Goal: Transaction & Acquisition: Book appointment/travel/reservation

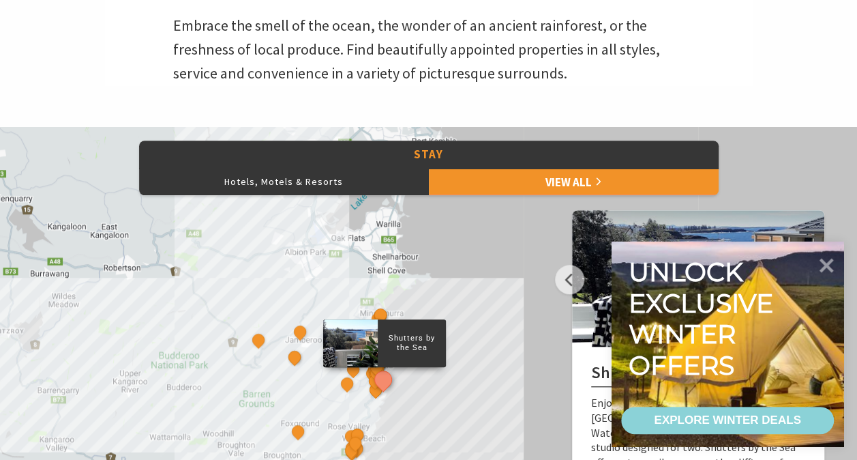
scroll to position [483, 0]
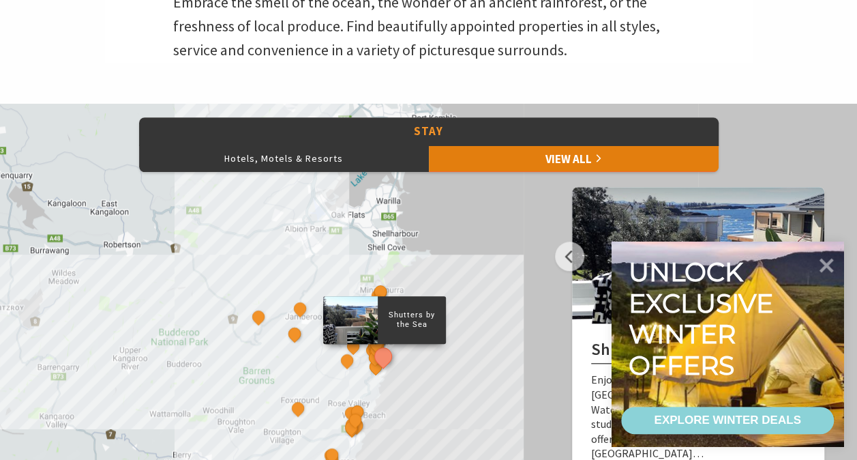
click at [544, 151] on link "View All" at bounding box center [574, 158] width 290 height 27
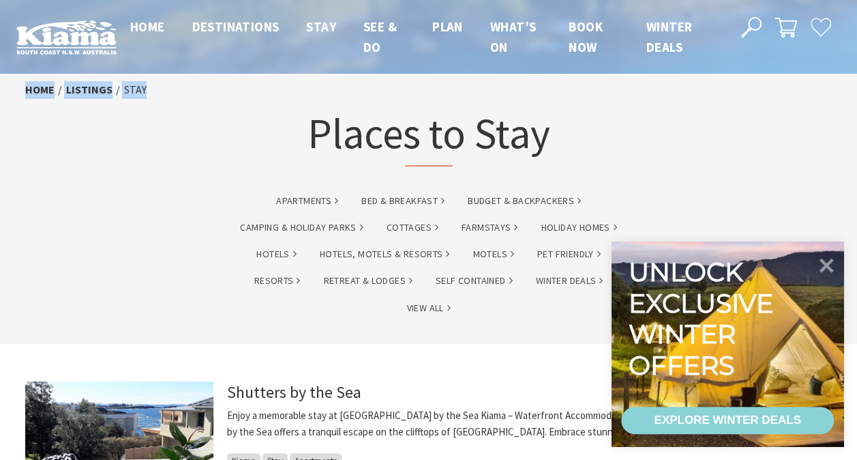
drag, startPoint x: 856, startPoint y: 25, endPoint x: 859, endPoint y: 79, distance: 54.7
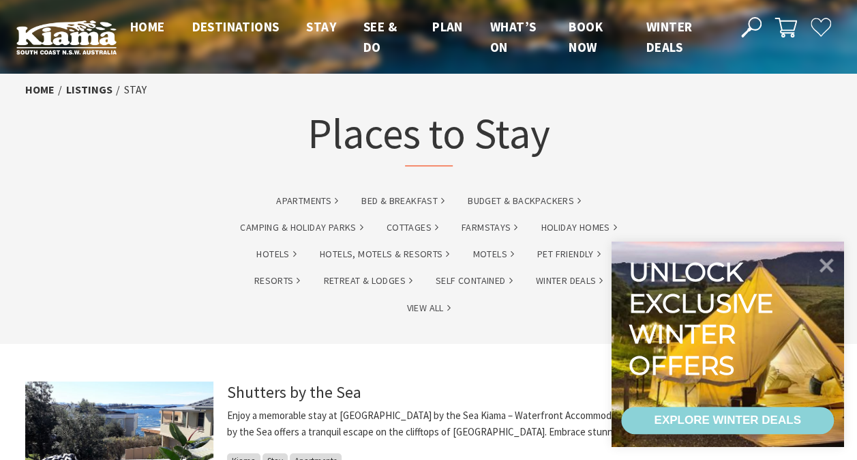
click at [600, 183] on ul "Apartments Bed & Breakfast Budget & backpackers Camping & Holiday Parks Cottage…" at bounding box center [429, 263] width 416 height 161
click at [833, 256] on icon at bounding box center [826, 264] width 33 height 33
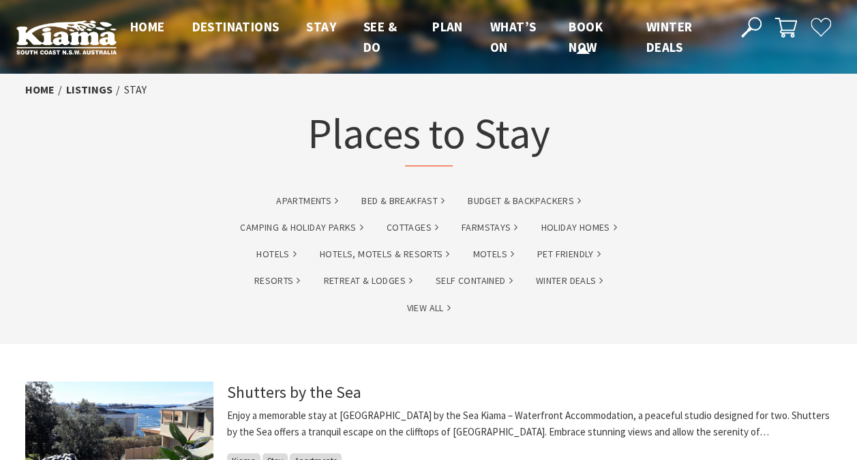
click at [591, 51] on span "Book now" at bounding box center [586, 36] width 34 height 37
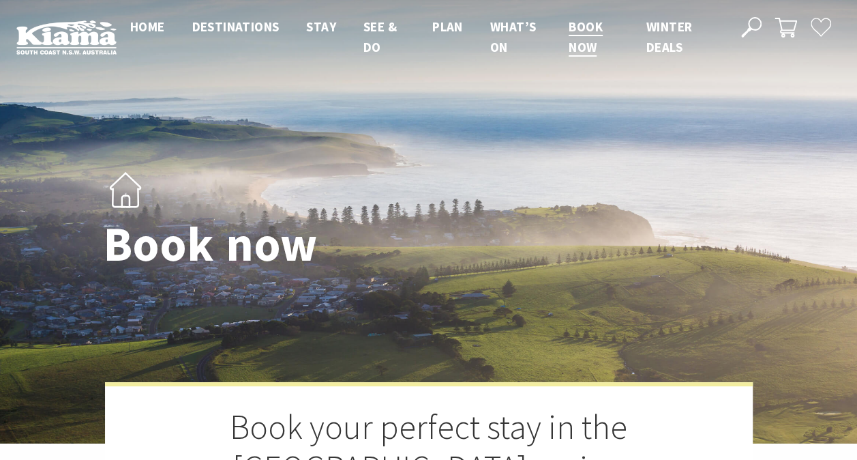
select select "3"
select select "2"
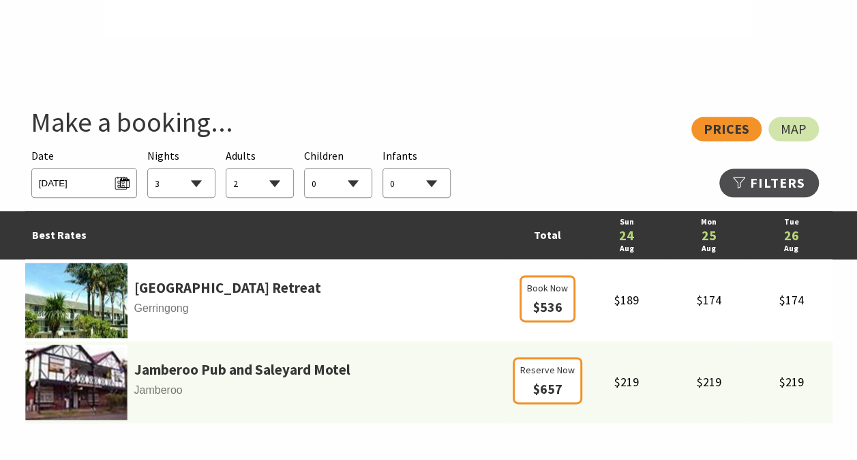
scroll to position [749, 0]
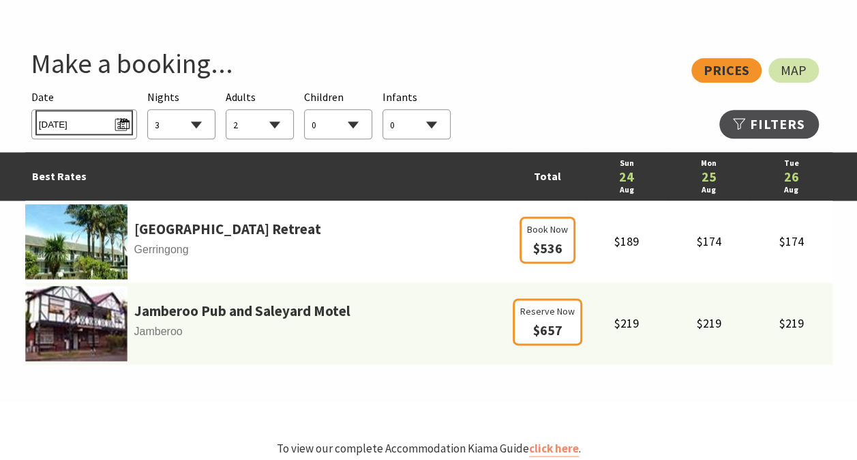
click at [63, 130] on span "Sun 24/08/2025" at bounding box center [84, 122] width 91 height 18
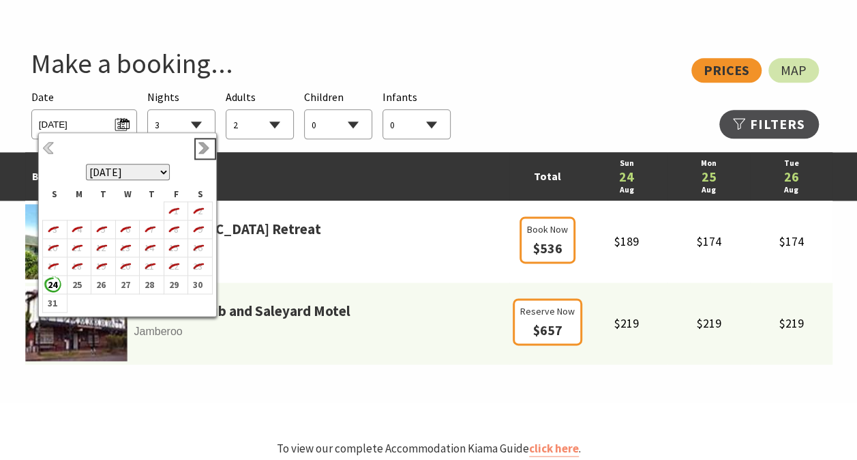
click at [199, 151] on link "Next" at bounding box center [205, 148] width 15 height 15
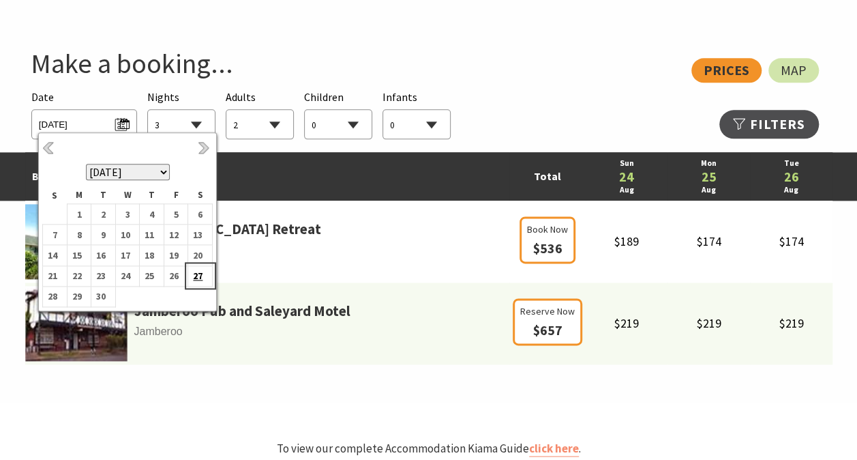
click at [196, 269] on b "27" at bounding box center [197, 276] width 18 height 18
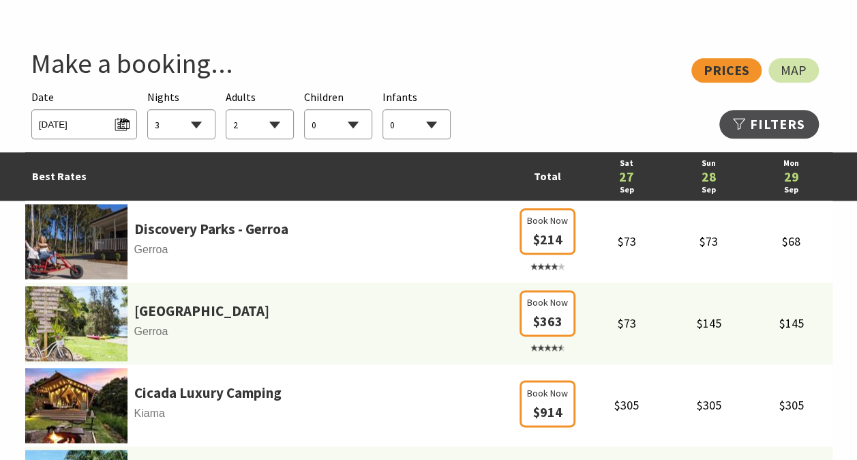
click at [192, 134] on select "1 2 3 4 5 6 7 8 9 10 11 12 13 14 15 16 17 18 19 20 21 22 23 24 25 26 27 28 29 30" at bounding box center [181, 125] width 67 height 30
select select "1"
click at [148, 110] on select "1 2 3 4 5 6 7 8 9 10 11 12 13 14 15 16 17 18 19 20 21 22 23 24 25 26 27 28 29 30" at bounding box center [181, 125] width 67 height 30
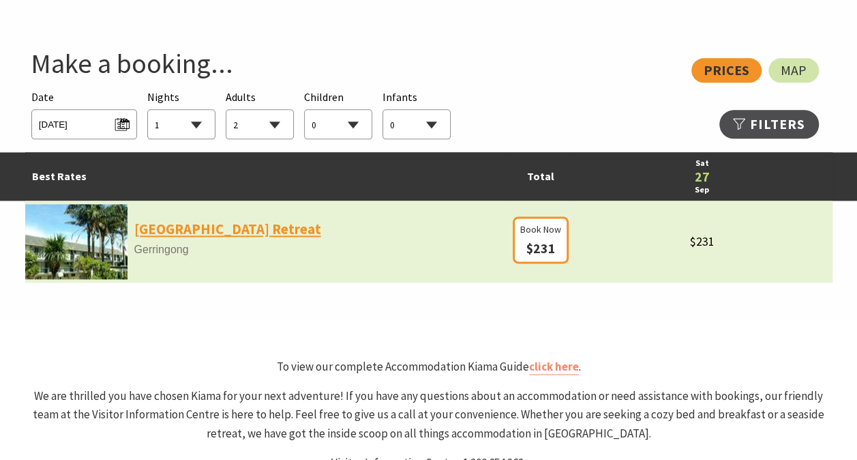
click at [211, 235] on link "[GEOGRAPHIC_DATA] Retreat" at bounding box center [227, 229] width 187 height 23
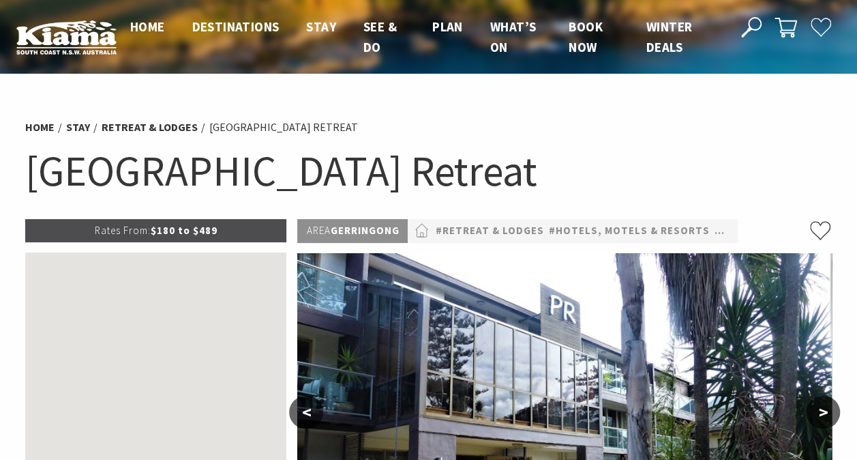
select select "2"
